Goal: Transaction & Acquisition: Download file/media

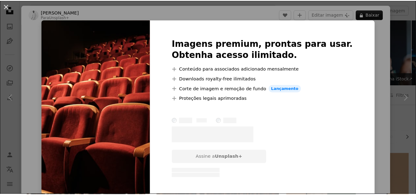
scroll to position [369, 0]
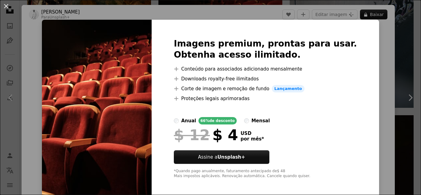
click at [391, 66] on div "An X shape Imagens premium, prontas para usar. Obtenha acesso ilimitado. A plus…" at bounding box center [210, 97] width 421 height 195
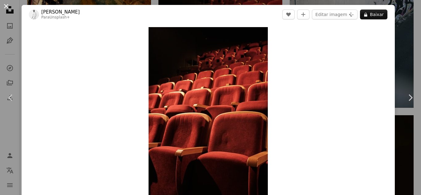
click at [4, 5] on button "An X shape" at bounding box center [5, 5] width 7 height 7
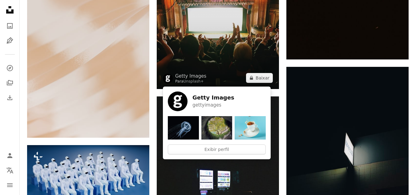
scroll to position [493, 0]
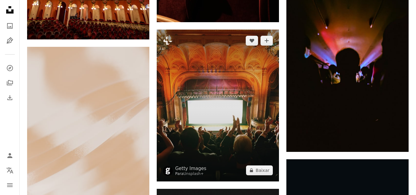
click at [204, 80] on img at bounding box center [218, 106] width 122 height 152
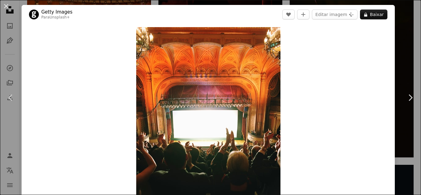
click at [403, 43] on div "An X shape Chevron left Chevron right Getty Images Para Unsplash+ A heart A plu…" at bounding box center [210, 97] width 421 height 195
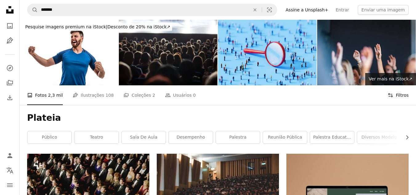
click at [393, 97] on icon "Filters" at bounding box center [391, 95] width 6 height 6
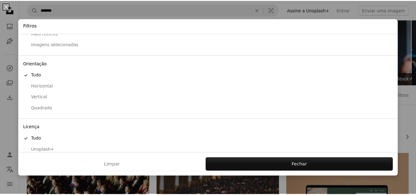
scroll to position [50, 0]
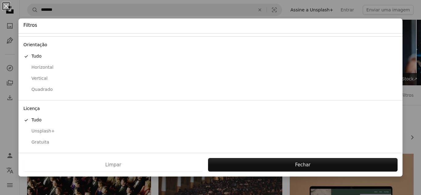
click at [39, 143] on div "Gratuita" at bounding box center [210, 142] width 374 height 6
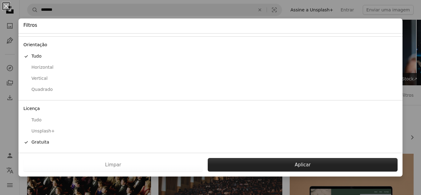
click at [235, 162] on button "Aplicar" at bounding box center [303, 165] width 190 height 14
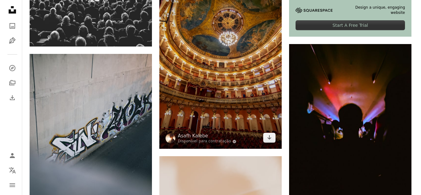
scroll to position [123, 0]
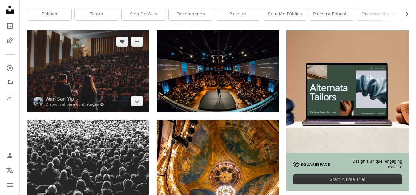
click at [90, 91] on img at bounding box center [88, 70] width 122 height 81
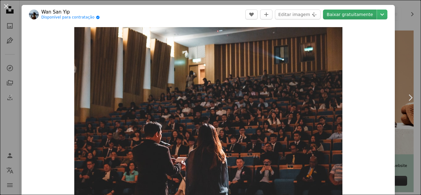
click at [331, 13] on link "Baixar gratuitamente" at bounding box center [350, 15] width 54 height 10
